Goal: Information Seeking & Learning: Learn about a topic

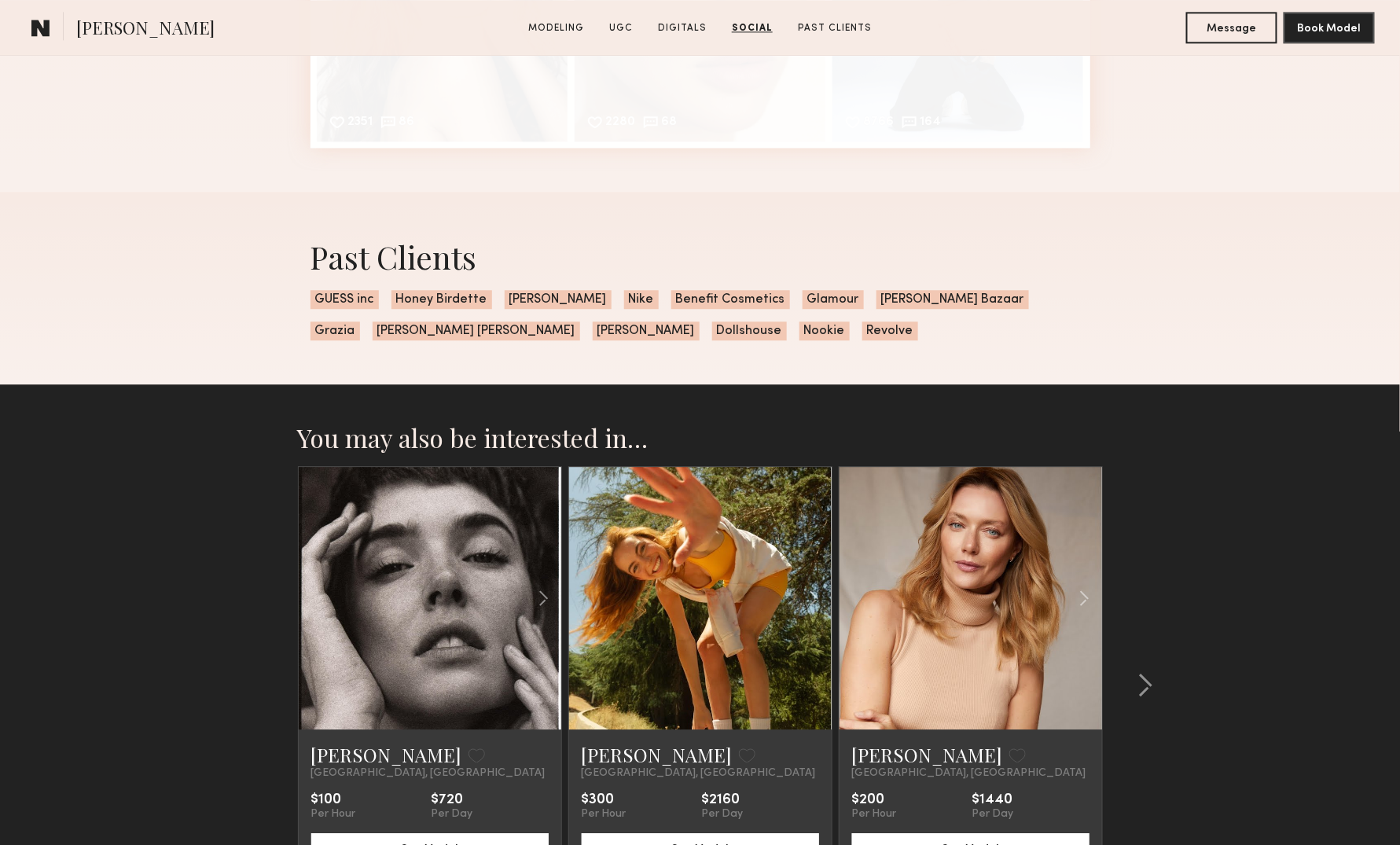
scroll to position [3772, 0]
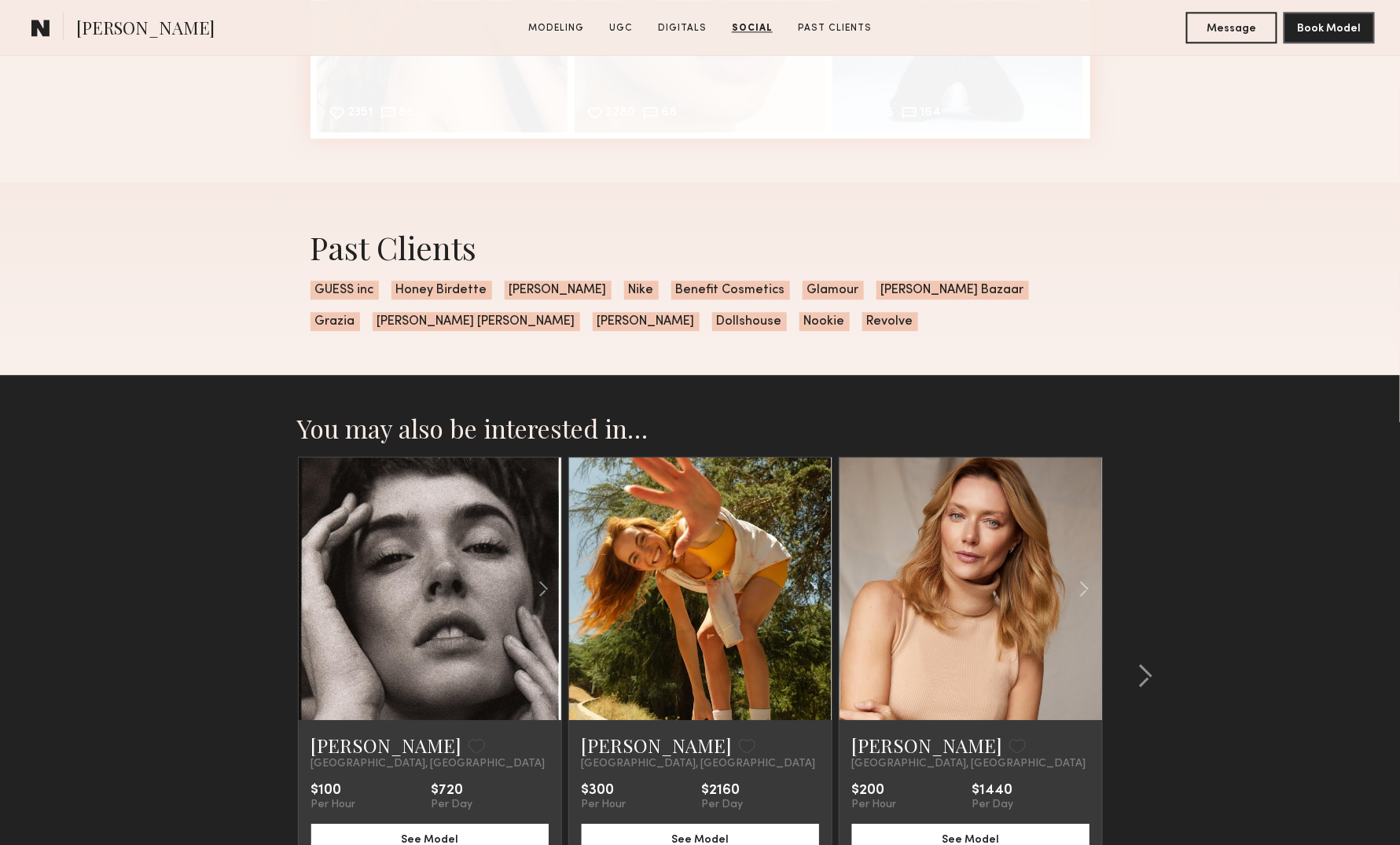
click at [266, 293] on div "Past Clients GUESS inc Honey Birdette Bent Kahina Nike Benefit Cosmetics Glamou…" at bounding box center [700, 278] width 1400 height 192
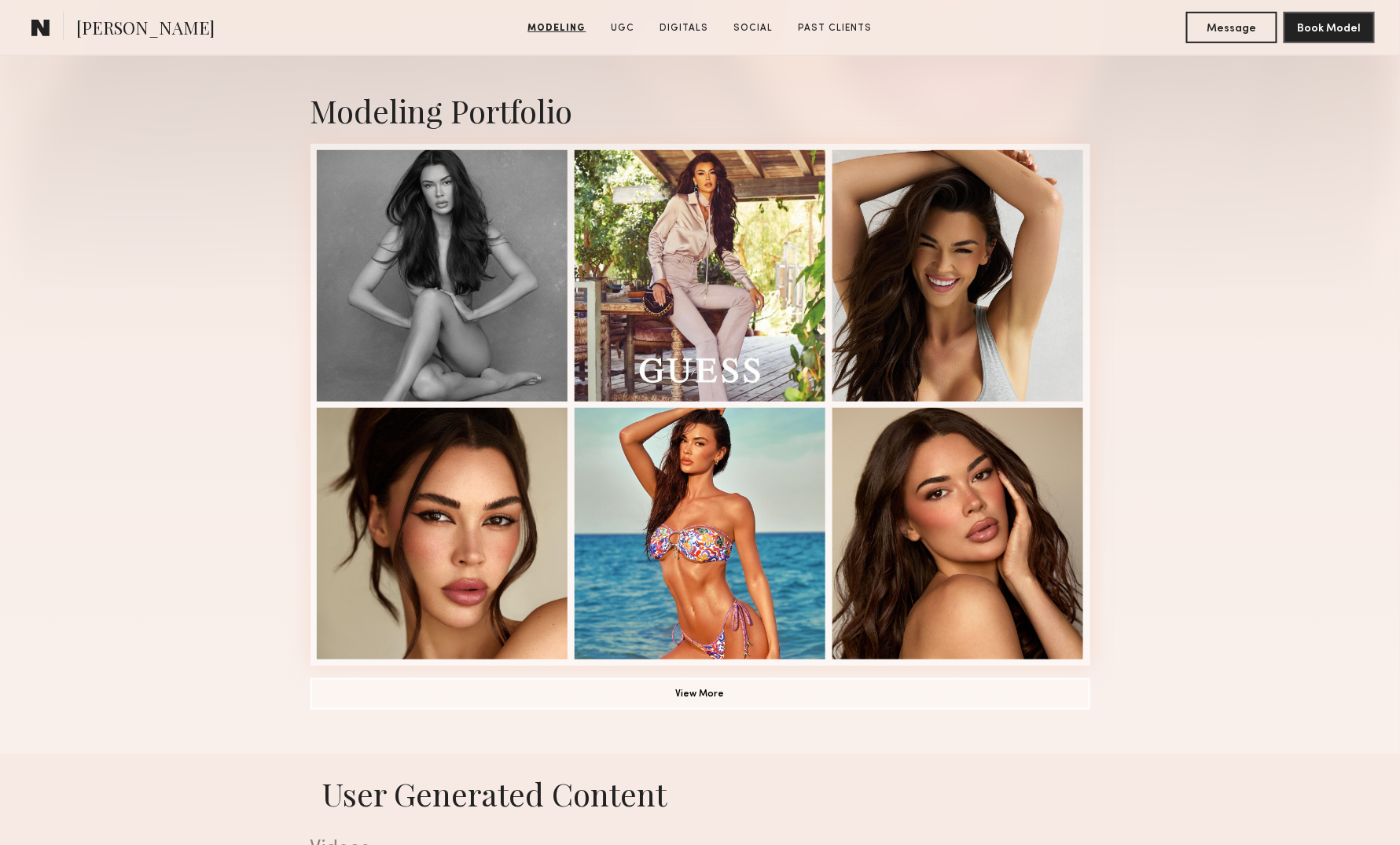
scroll to position [0, 0]
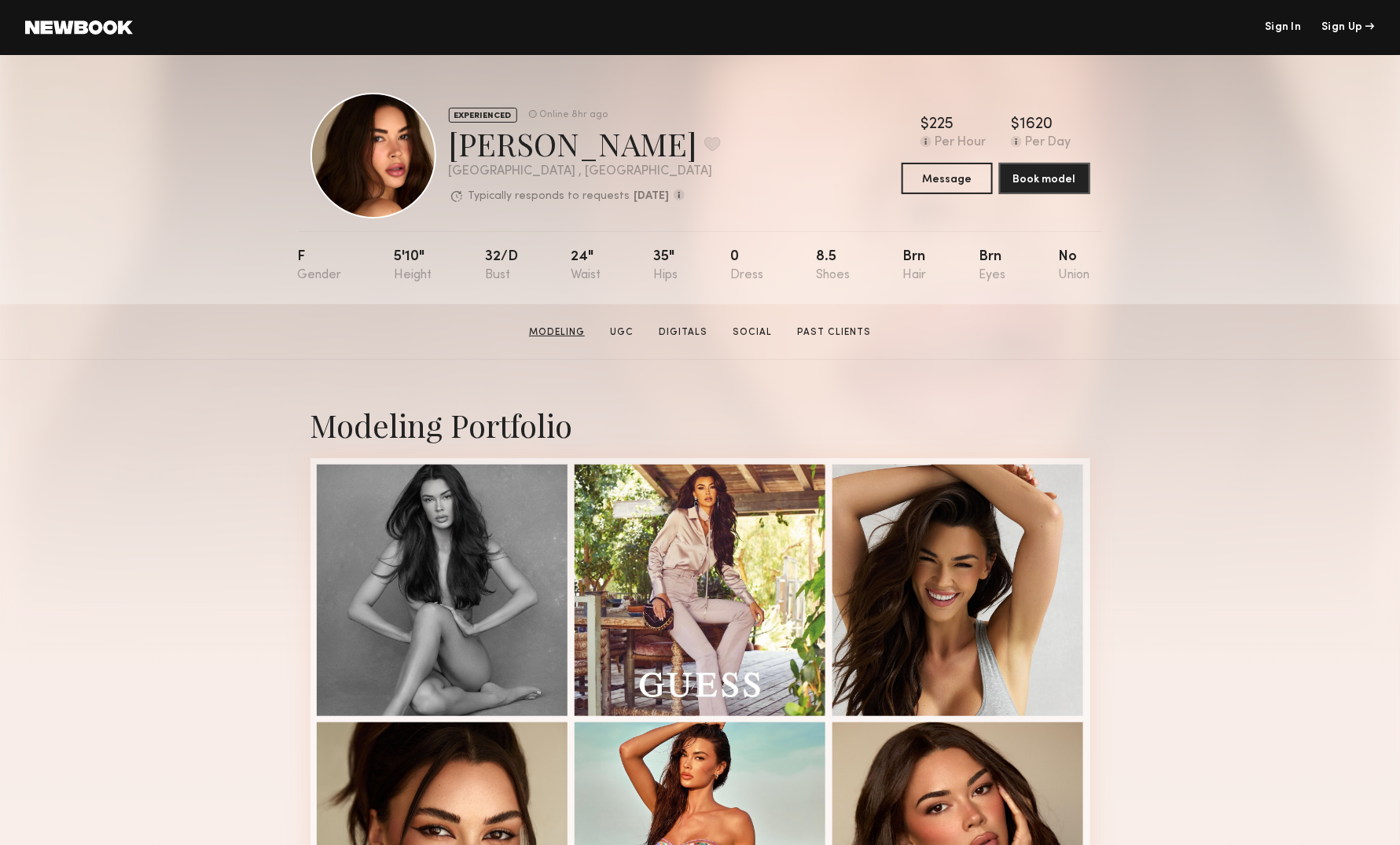
click at [573, 335] on link "Modeling" at bounding box center [557, 332] width 68 height 14
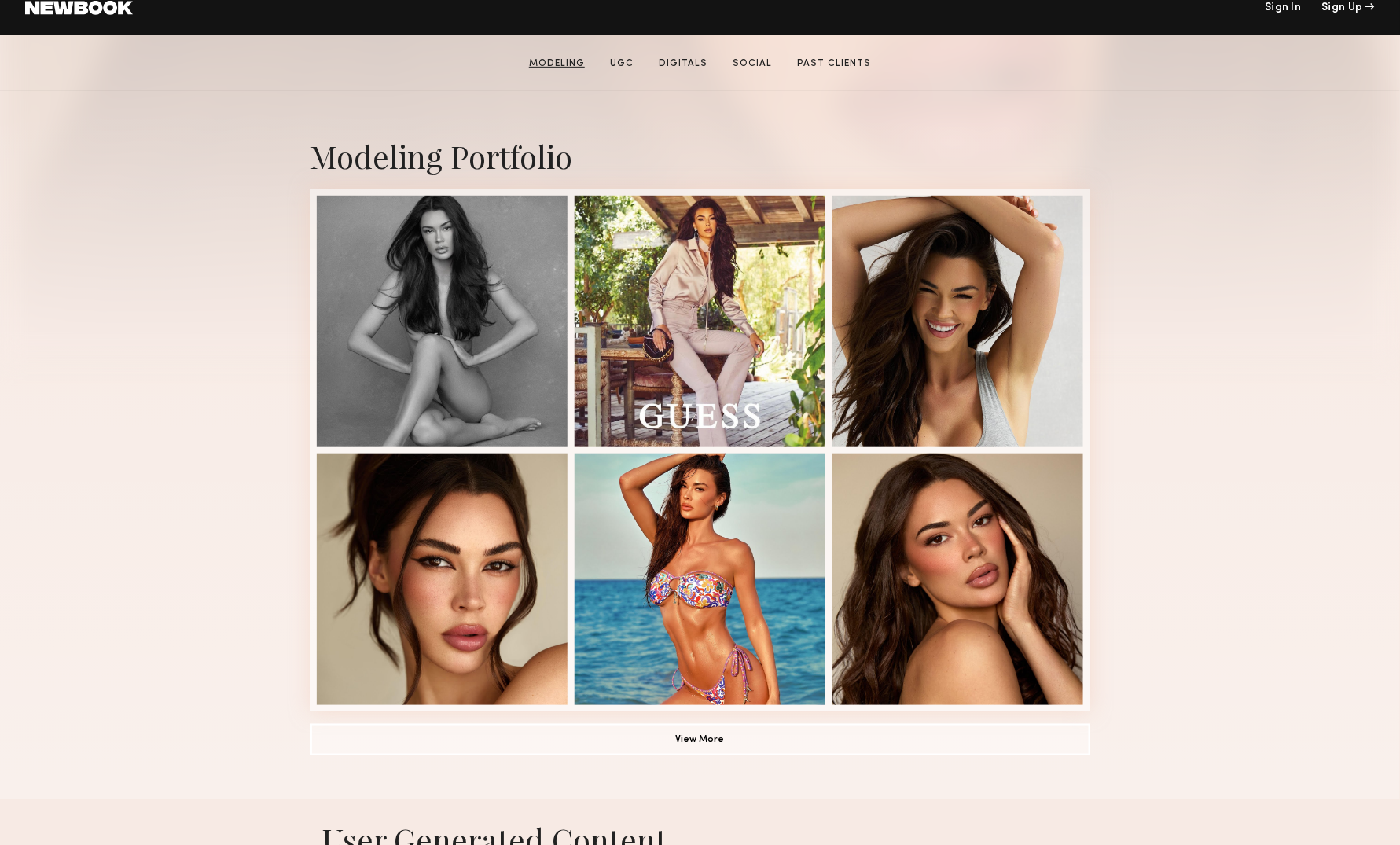
scroll to position [270, 0]
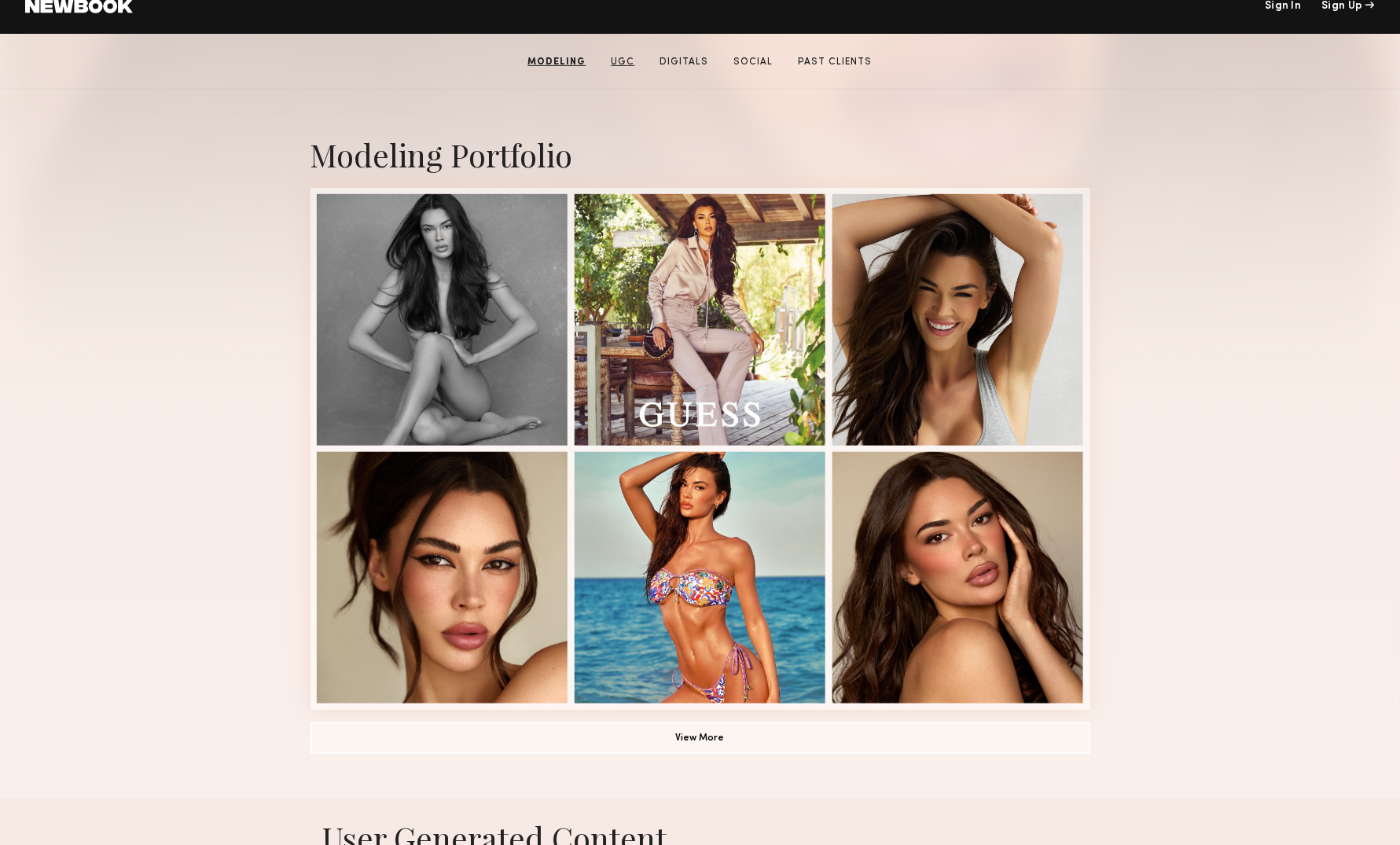
click at [624, 66] on link "UGC" at bounding box center [623, 62] width 36 height 14
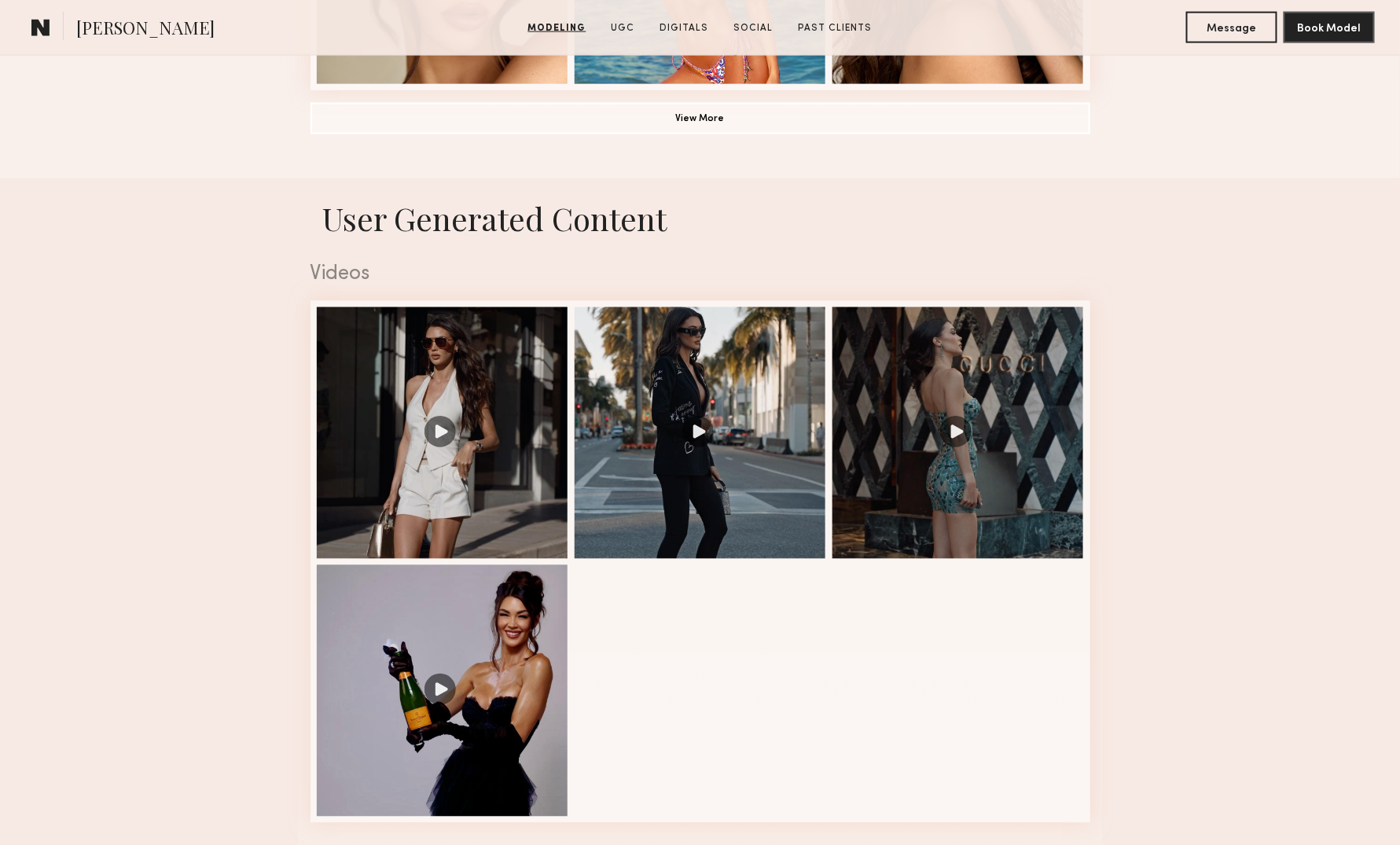
scroll to position [978, 0]
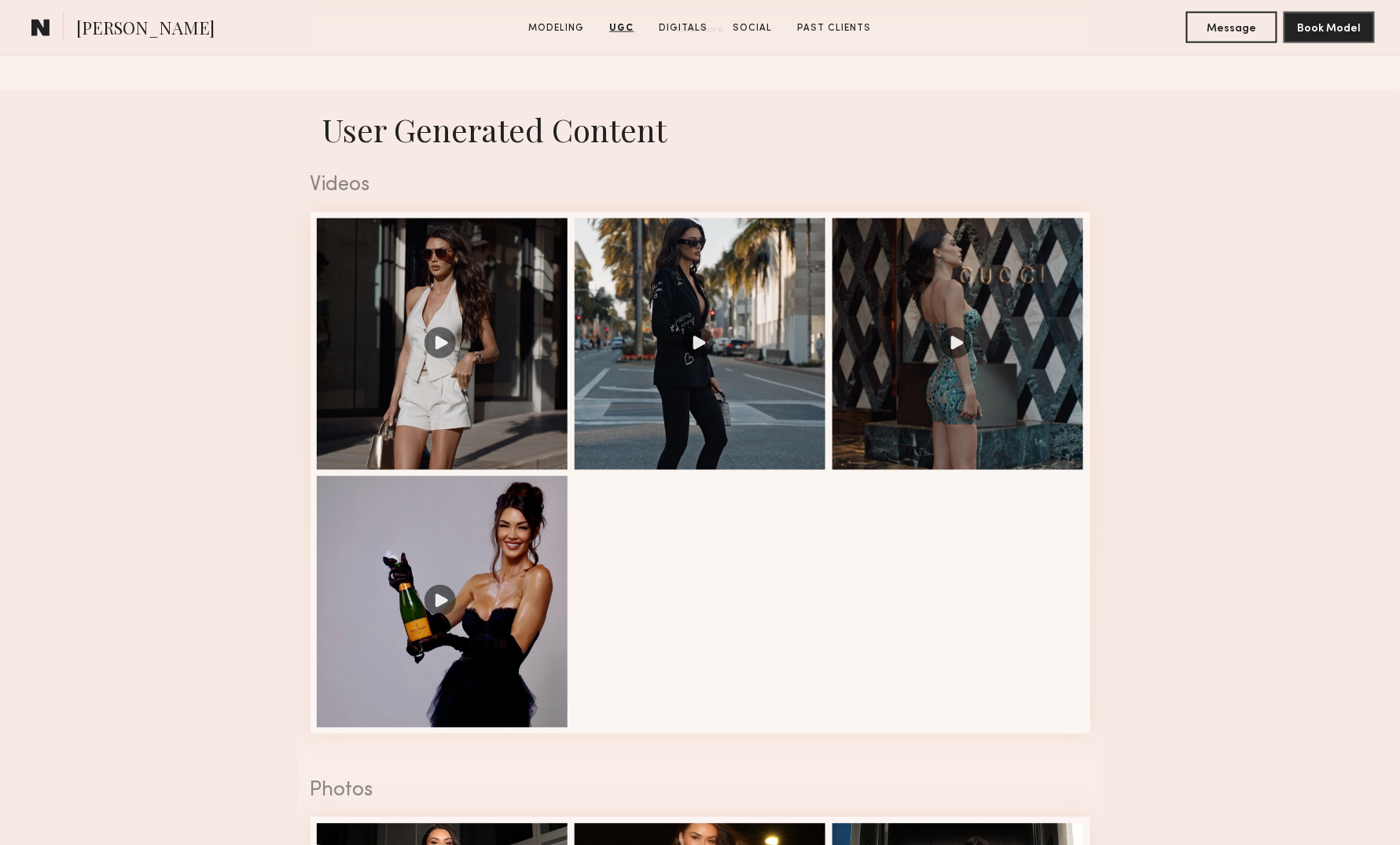
click at [690, 20] on section "Modeling UGC Digitals Social Past Clients" at bounding box center [700, 28] width 356 height 16
click at [690, 30] on link "Digitals" at bounding box center [684, 29] width 61 height 14
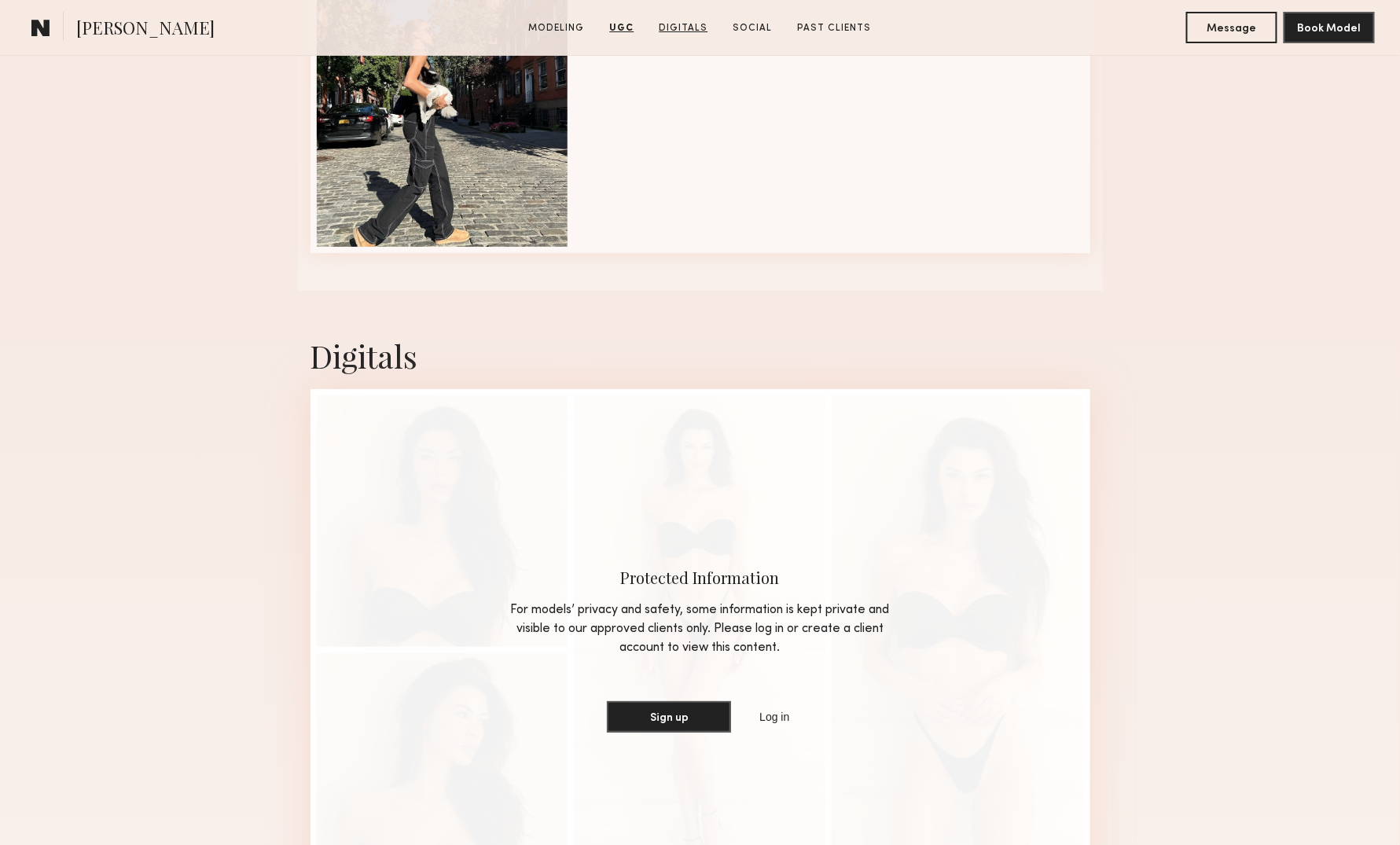
scroll to position [2532, 0]
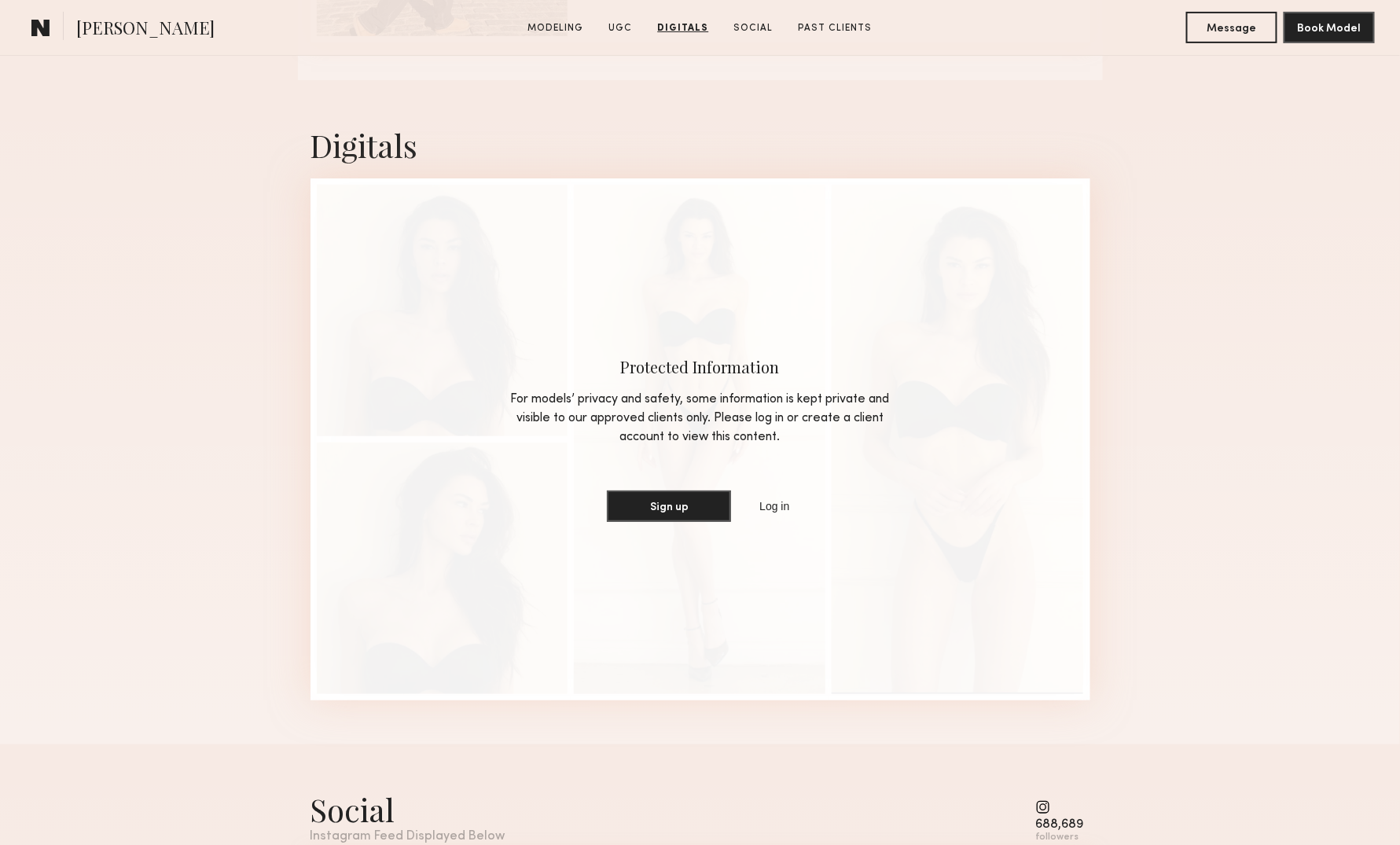
click at [785, 347] on div "Protected Information For models’ privacy and safety, some information is kept …" at bounding box center [700, 439] width 779 height 522
click at [760, 30] on link "Social" at bounding box center [754, 29] width 52 height 14
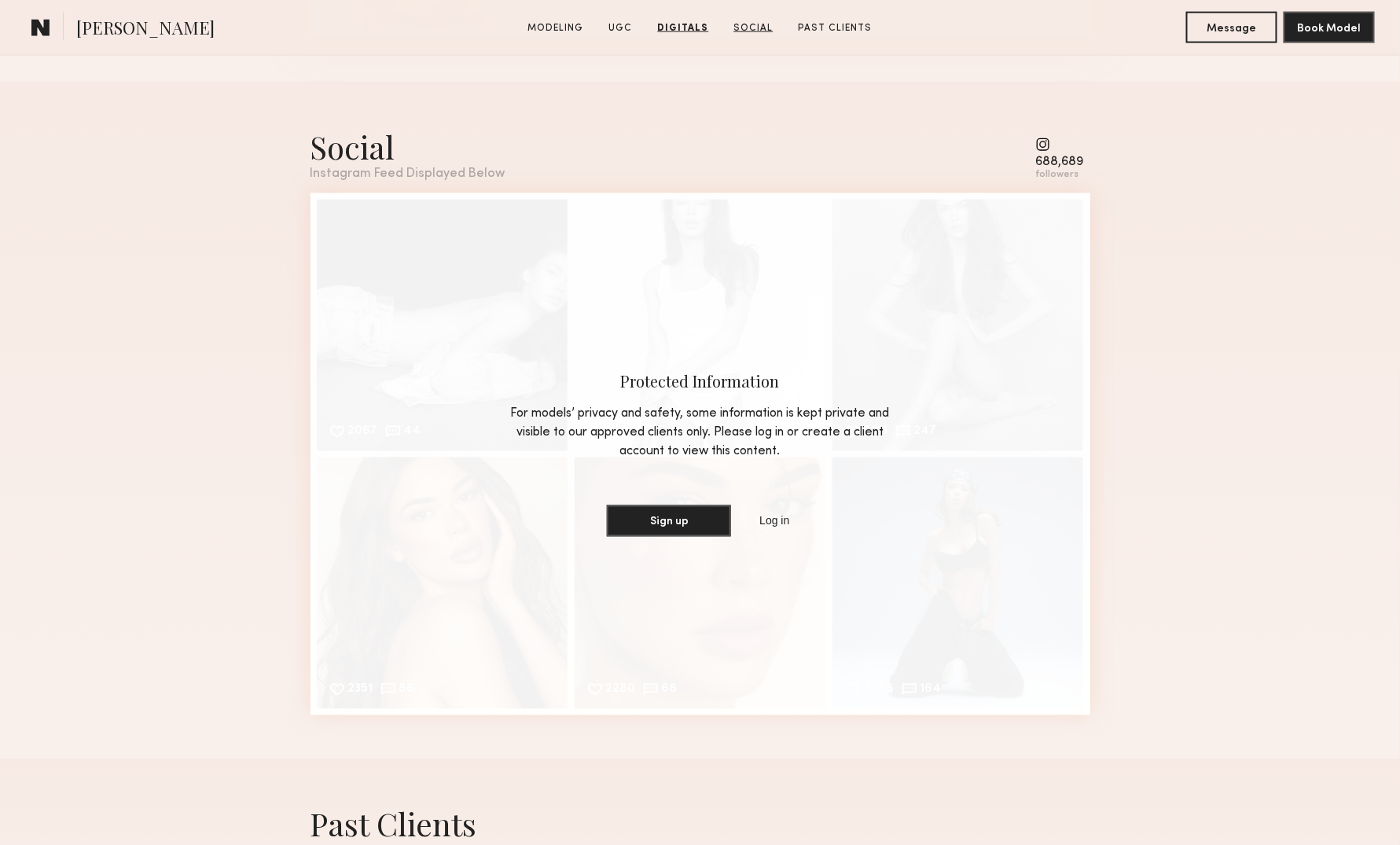
scroll to position [3197, 0]
click at [816, 25] on link "Past Clients" at bounding box center [834, 29] width 87 height 14
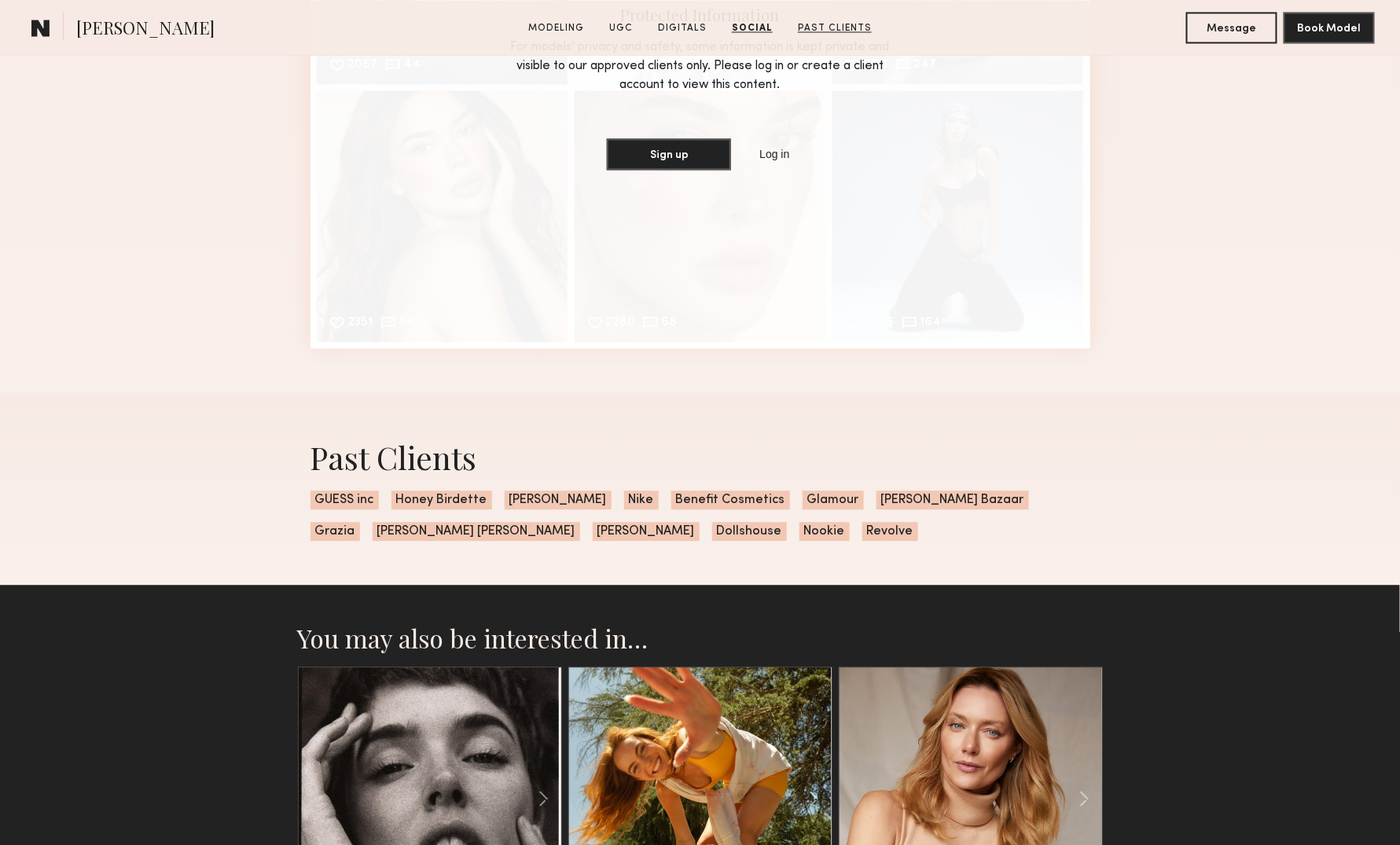
scroll to position [3875, 0]
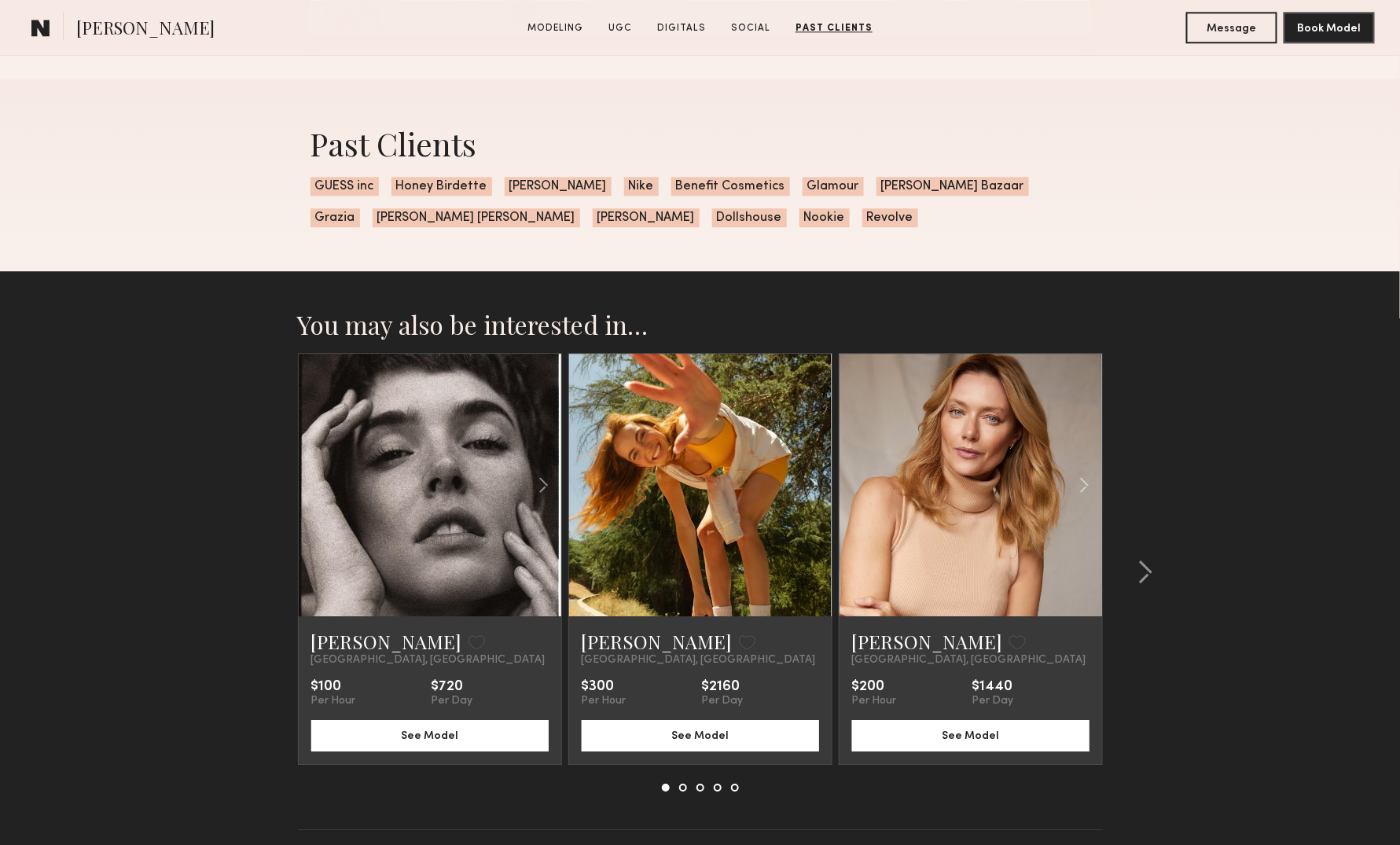
click at [521, 196] on span "[PERSON_NAME]" at bounding box center [558, 186] width 107 height 19
drag, startPoint x: 506, startPoint y: 202, endPoint x: 579, endPoint y: 200, distance: 73.0
click at [579, 200] on div "Past Clients GUESS inc Honey Birdette Bent Kahina Nike Benefit Cosmetics Glamou…" at bounding box center [700, 174] width 805 height 192
drag, startPoint x: 579, startPoint y: 200, endPoint x: 544, endPoint y: 200, distance: 35.0
copy span "[PERSON_NAME]"
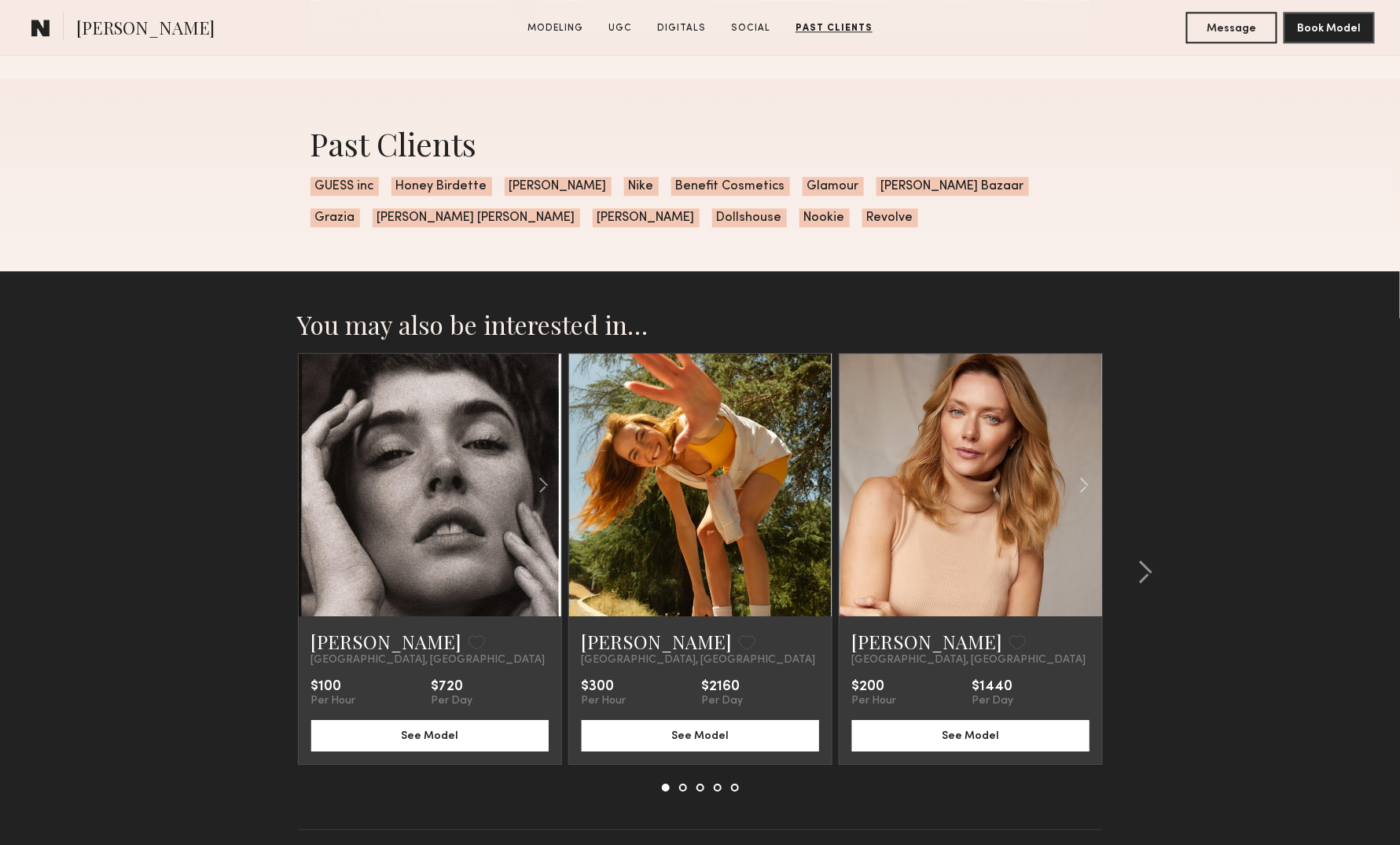
click at [624, 196] on span "Nike" at bounding box center [640, 186] width 34 height 19
drag, startPoint x: 642, startPoint y: 199, endPoint x: 745, endPoint y: 204, distance: 103.1
click at [745, 196] on span "Benefit Cosmetics" at bounding box center [730, 186] width 118 height 19
copy span "Benefit Cosmetics"
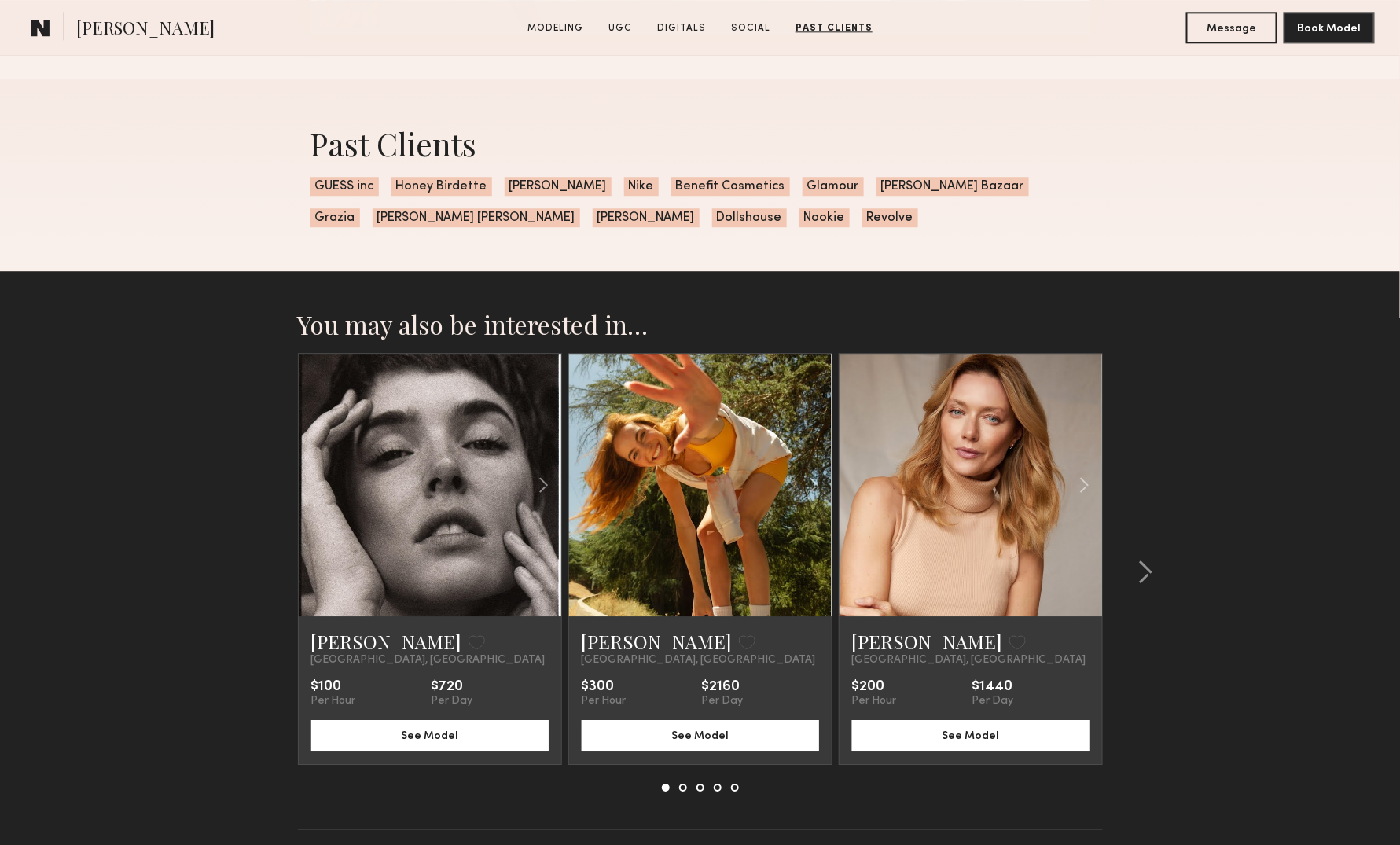
click at [593, 228] on span "[PERSON_NAME]" at bounding box center [646, 217] width 107 height 19
drag, startPoint x: 475, startPoint y: 231, endPoint x: 406, endPoint y: 234, distance: 69.1
click at [593, 228] on span "[PERSON_NAME]" at bounding box center [646, 217] width 107 height 19
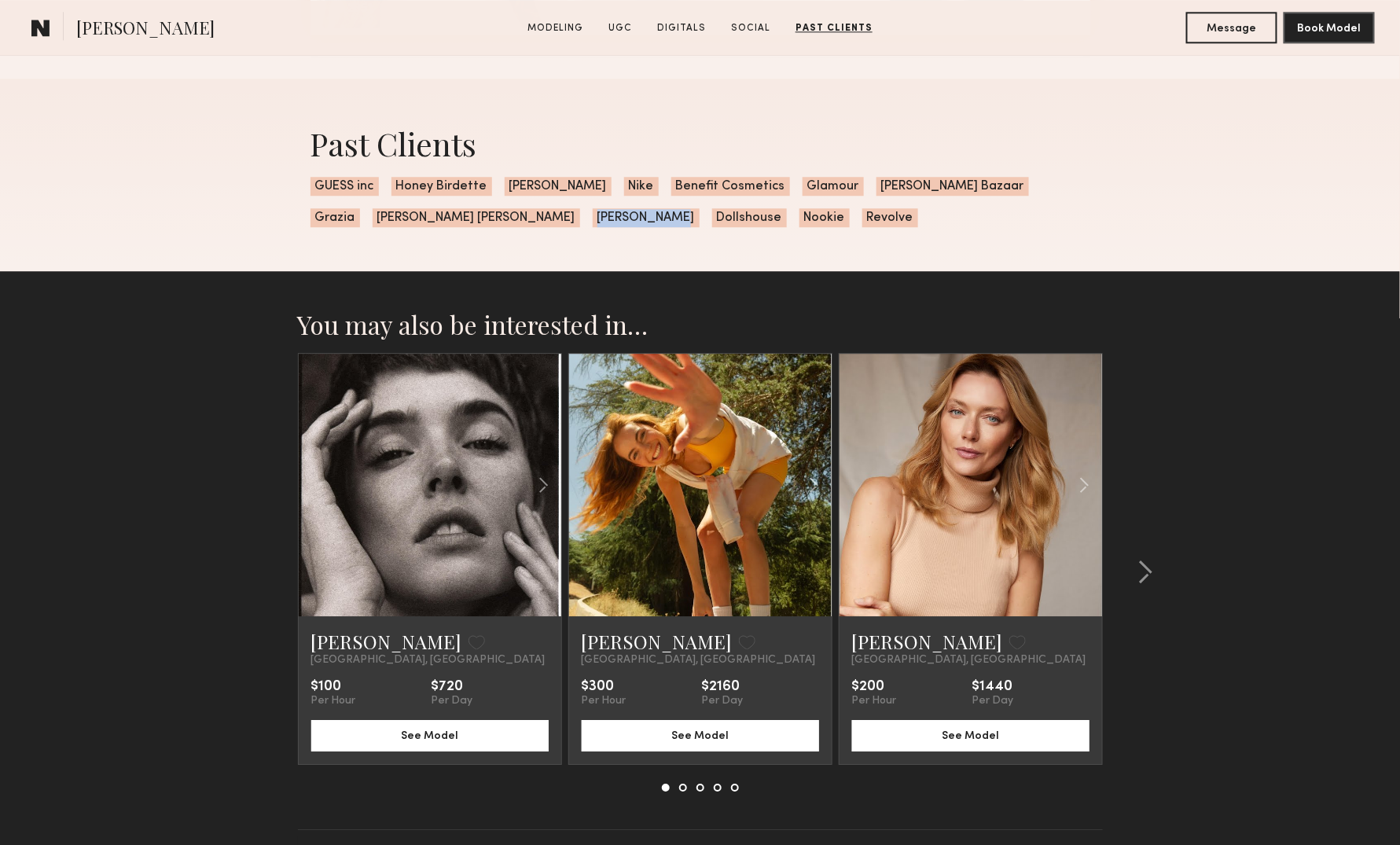
copy span "[PERSON_NAME]"
drag, startPoint x: 562, startPoint y: 233, endPoint x: 504, endPoint y: 236, distance: 58.1
click at [712, 228] on span "Dollshouse" at bounding box center [750, 217] width 75 height 19
drag, startPoint x: 504, startPoint y: 236, endPoint x: 519, endPoint y: 233, distance: 15.3
copy span "Dollshouse"
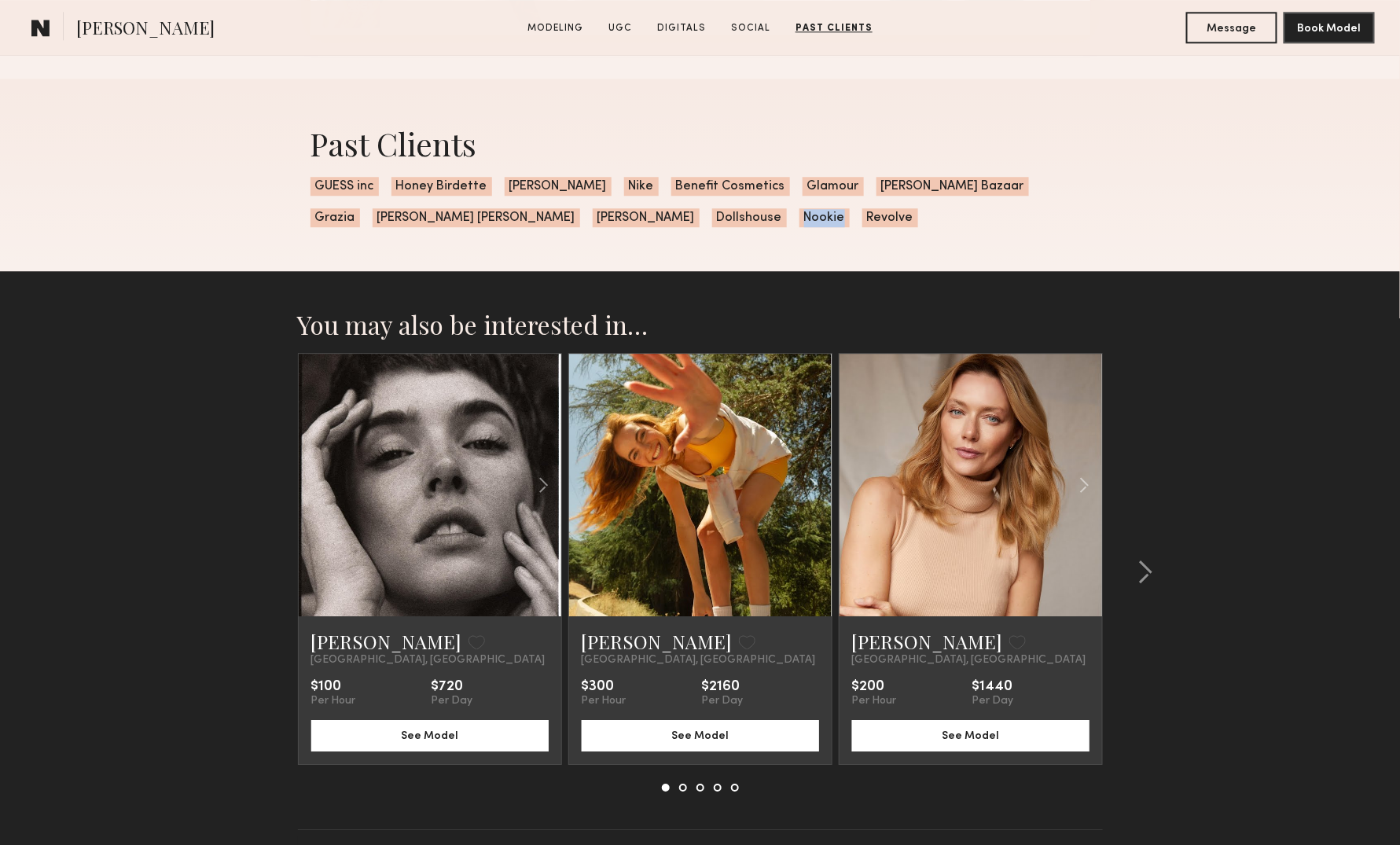
drag, startPoint x: 625, startPoint y: 232, endPoint x: 586, endPoint y: 230, distance: 39.1
click at [799, 228] on span "Nookie" at bounding box center [824, 217] width 50 height 19
drag, startPoint x: 586, startPoint y: 230, endPoint x: 598, endPoint y: 229, distance: 12.0
copy span "Nookie"
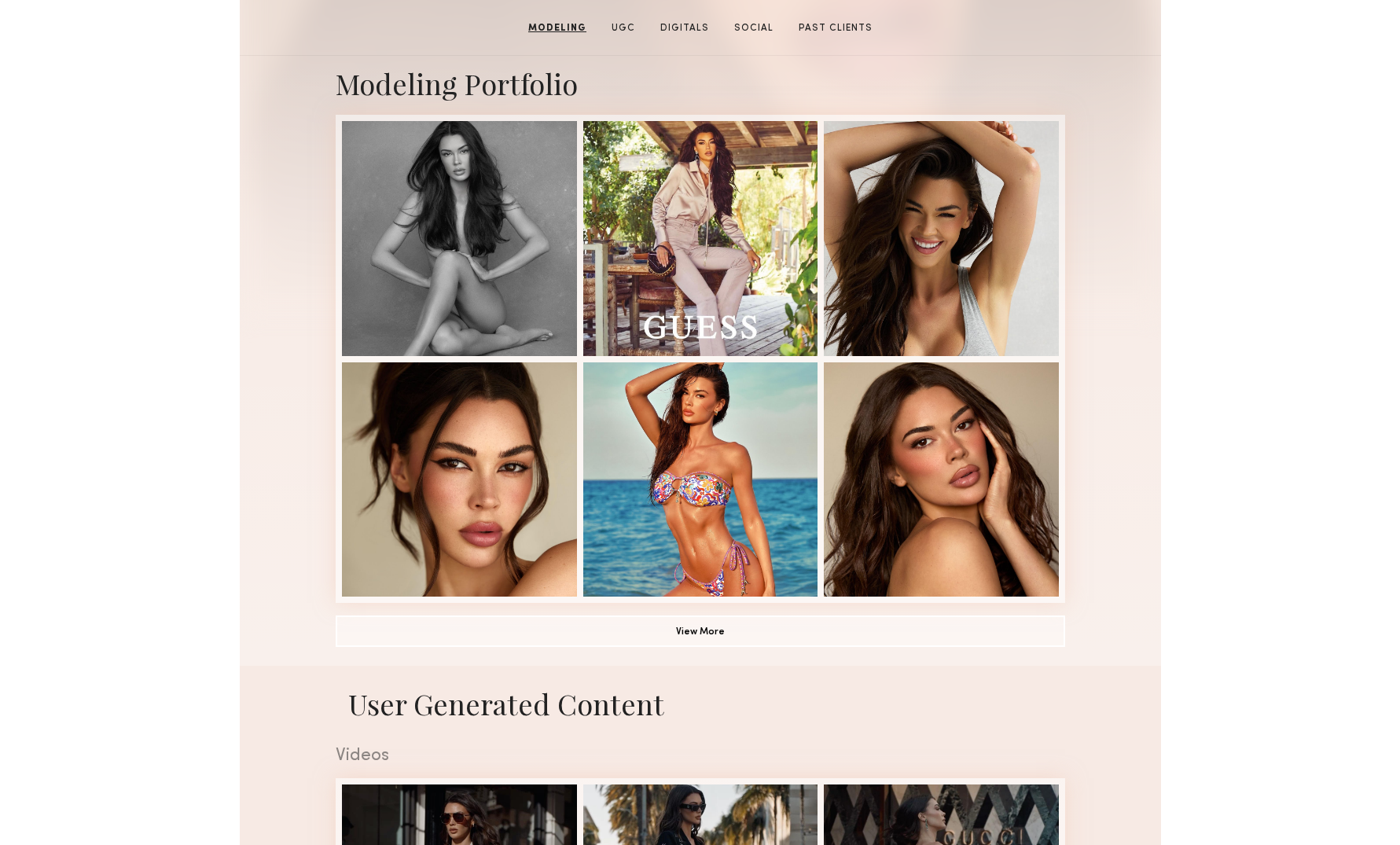
scroll to position [0, 0]
